Goal: Obtain resource: Download file/media

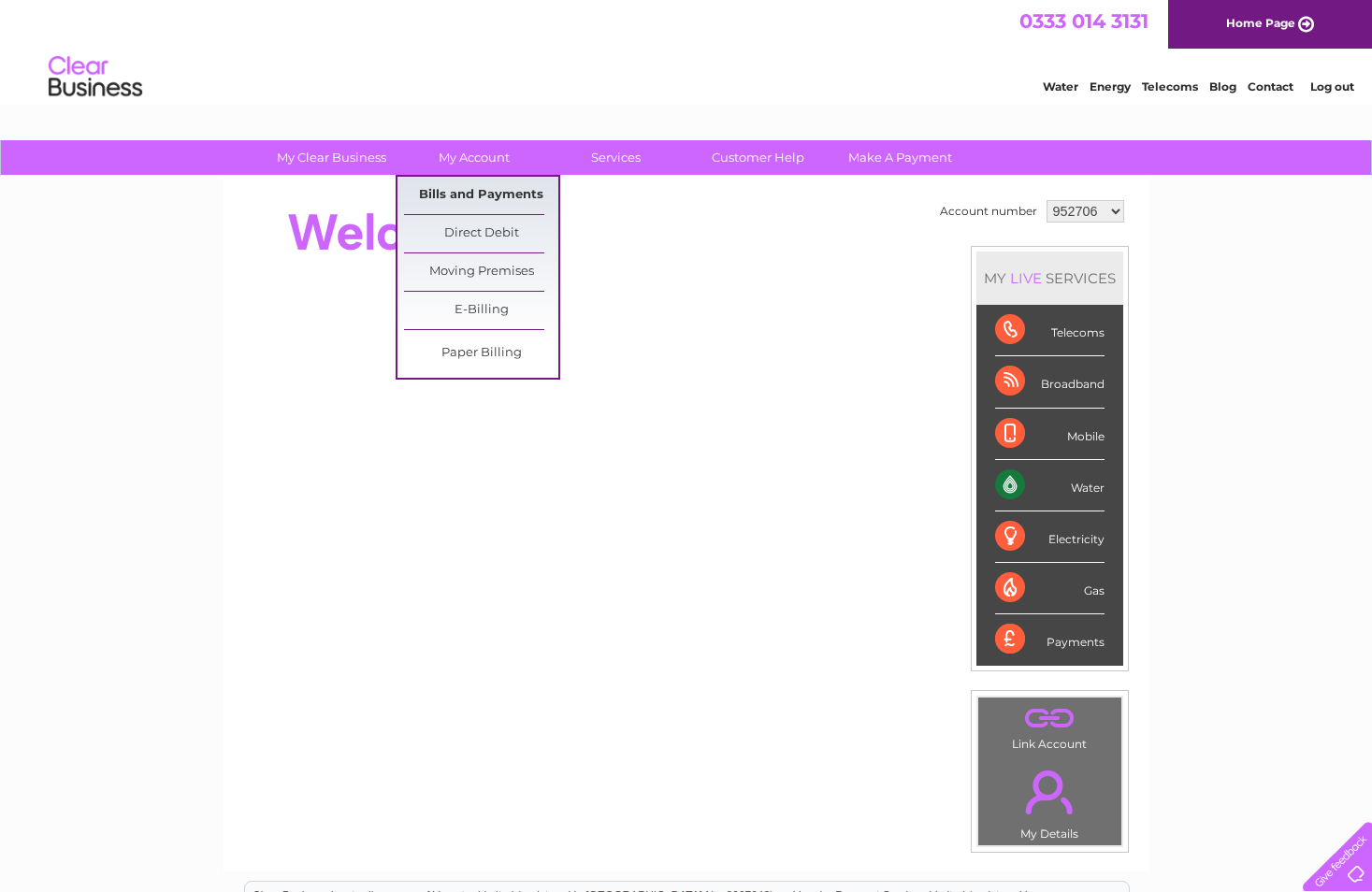
click at [480, 189] on link "Bills and Payments" at bounding box center [482, 196] width 154 height 38
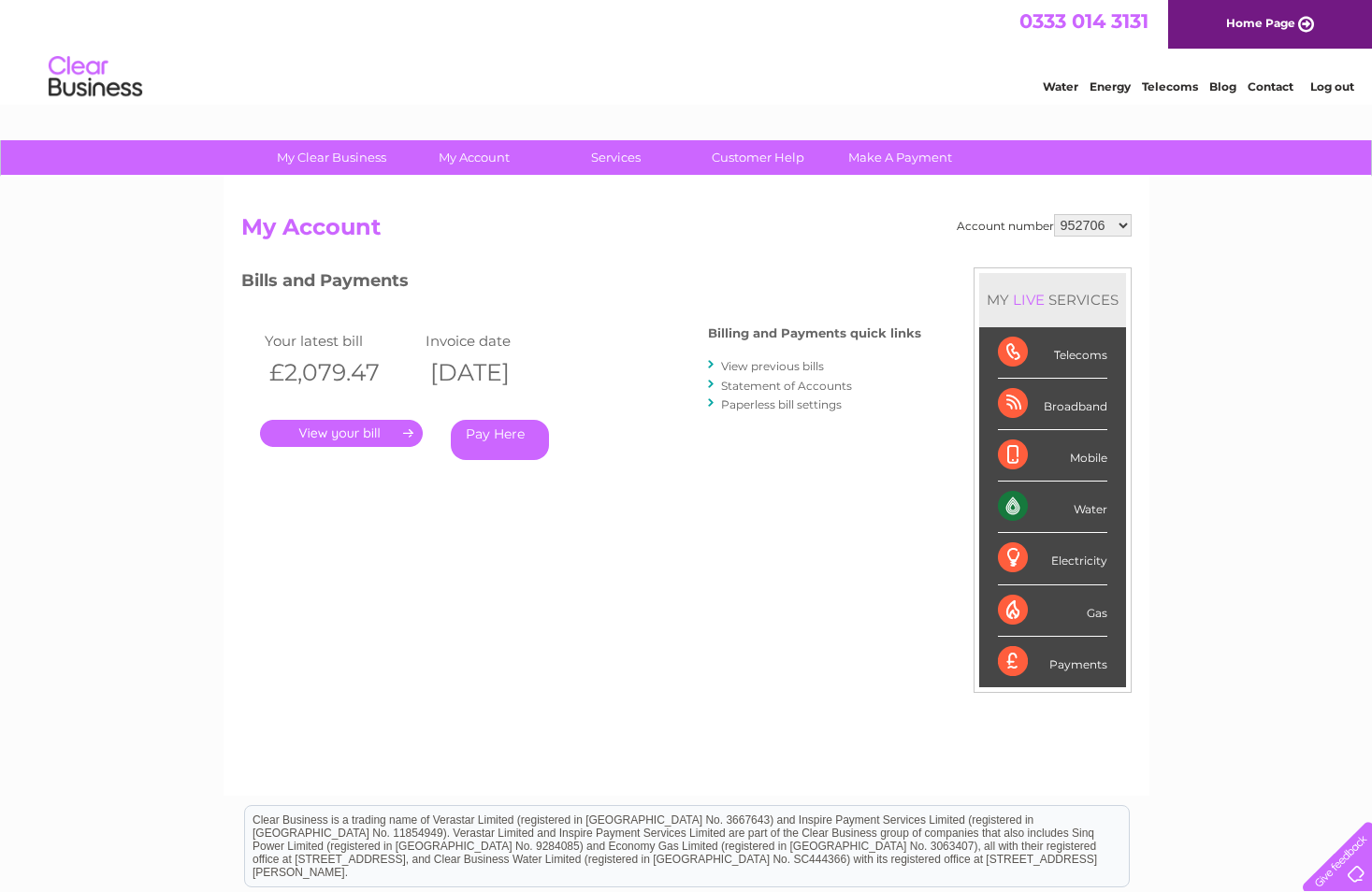
click at [405, 423] on link "." at bounding box center [341, 433] width 163 height 27
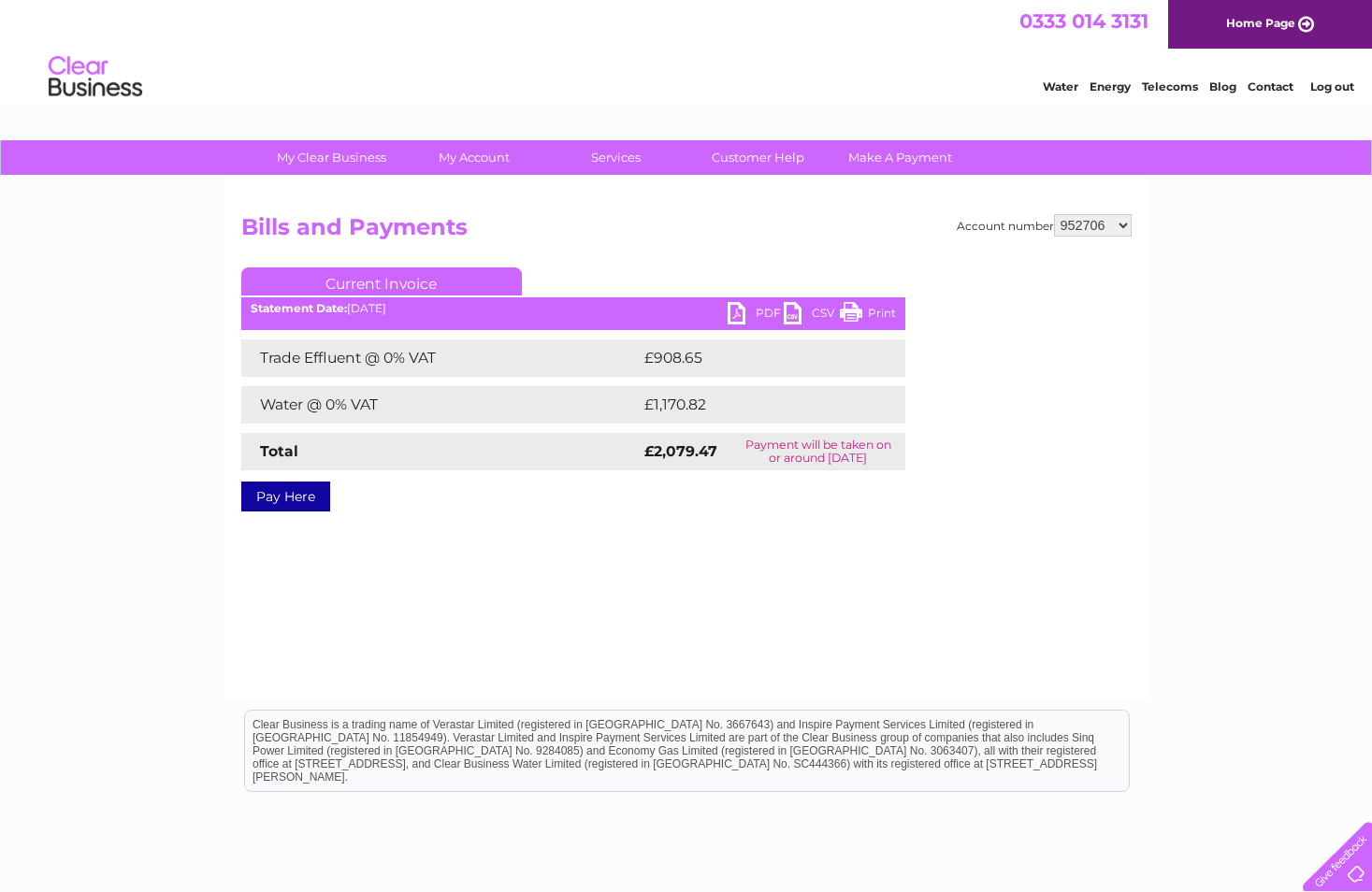
click at [742, 311] on link "PDF" at bounding box center [756, 314] width 56 height 27
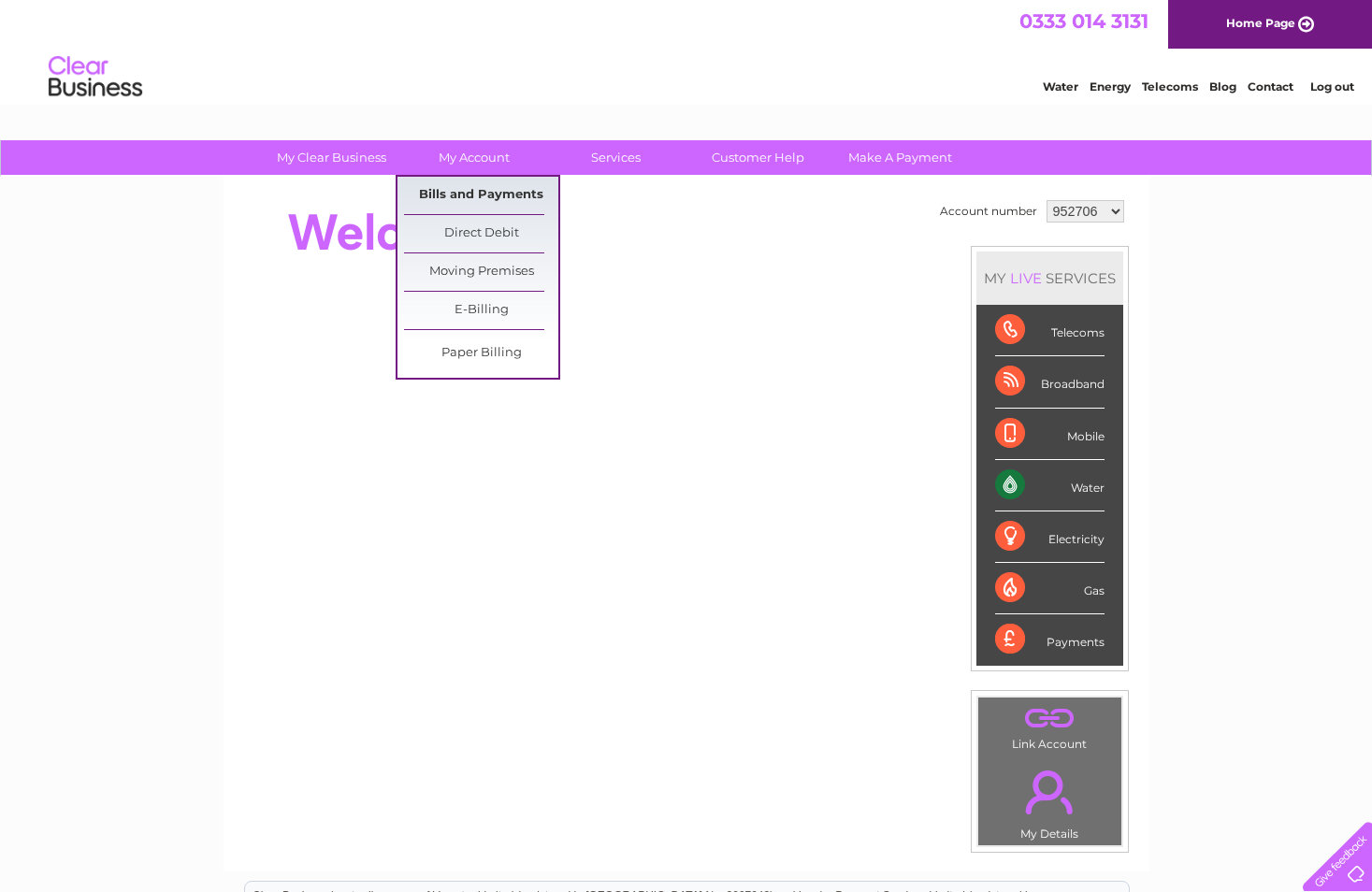
click at [489, 188] on link "Bills and Payments" at bounding box center [482, 196] width 154 height 38
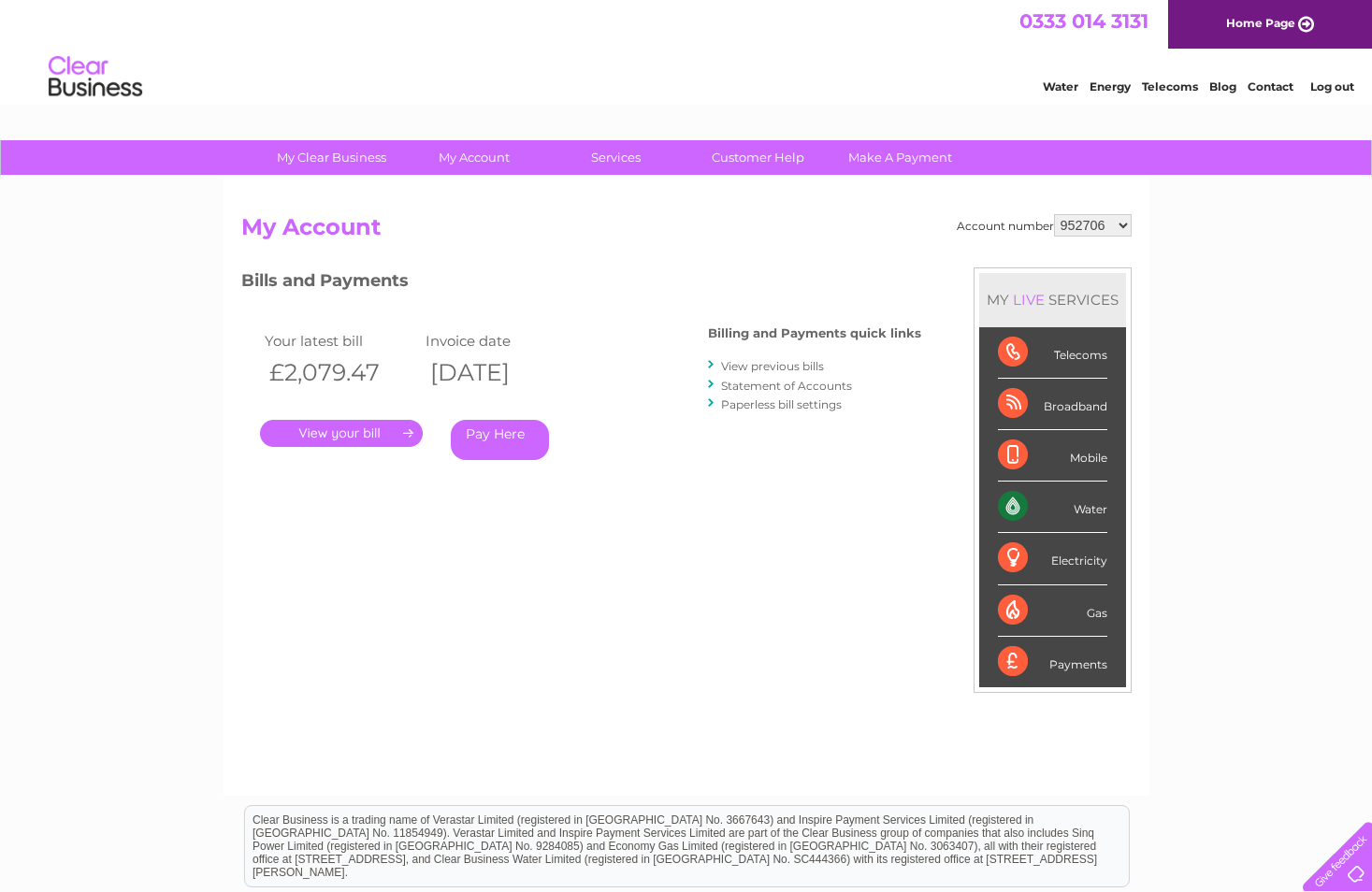
click at [1123, 227] on select "952706 960587 1119909" at bounding box center [1093, 225] width 77 height 23
select select "960587"
click at [1056, 215] on select "952706 960587 1119909" at bounding box center [1093, 225] width 77 height 23
click at [354, 438] on link "." at bounding box center [341, 433] width 163 height 27
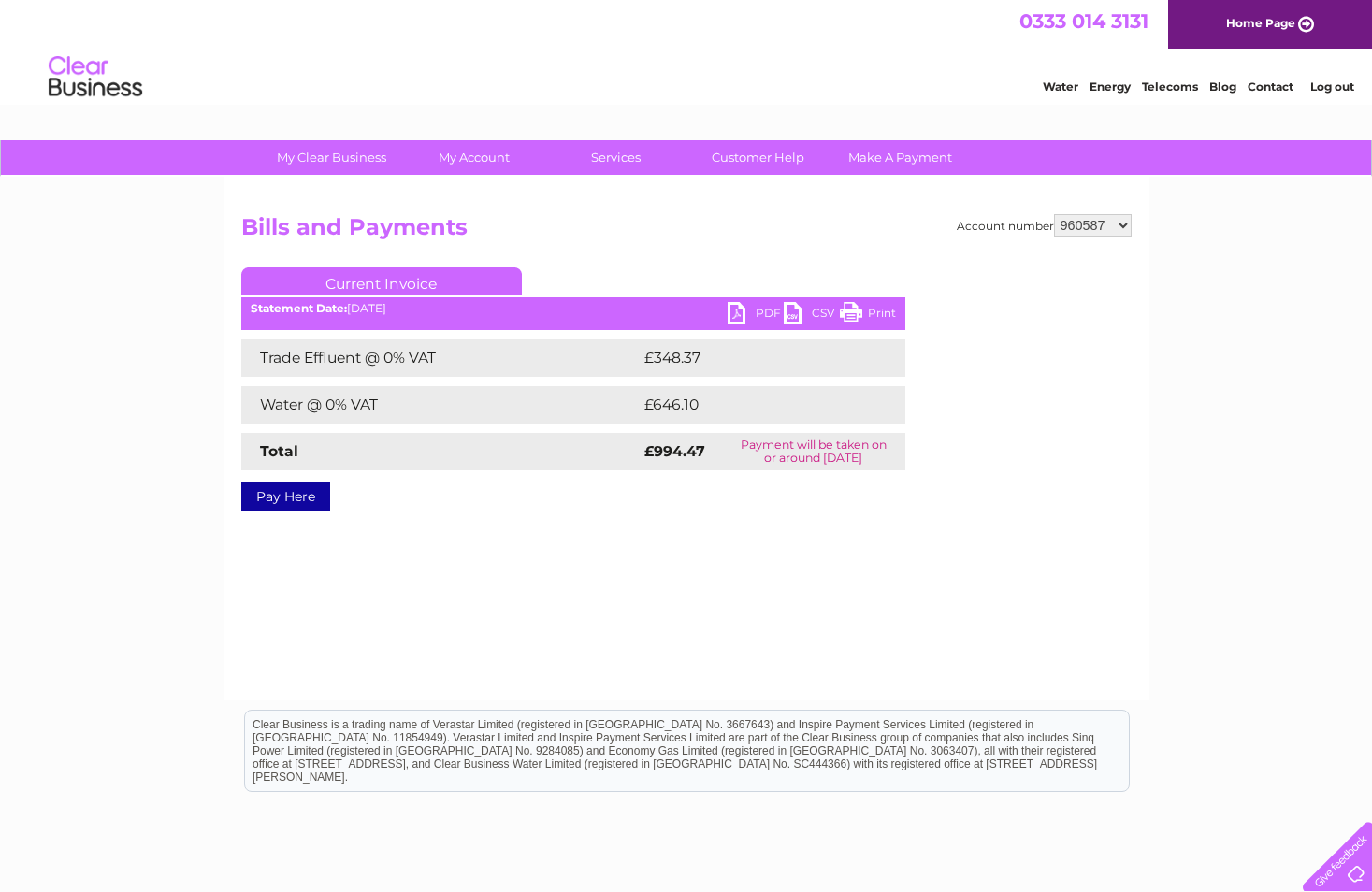
click at [751, 316] on link "PDF" at bounding box center [756, 314] width 56 height 27
click at [754, 311] on link "PDF" at bounding box center [756, 314] width 56 height 27
click at [751, 312] on link "PDF" at bounding box center [756, 314] width 56 height 27
